Goal: Navigation & Orientation: Find specific page/section

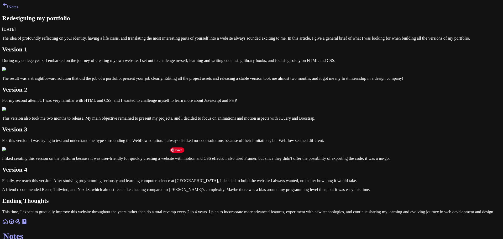
click at [8, 226] on link at bounding box center [5, 223] width 6 height 4
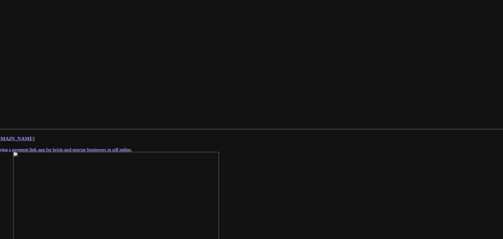
scroll to position [298, 0]
